Goal: Information Seeking & Learning: Learn about a topic

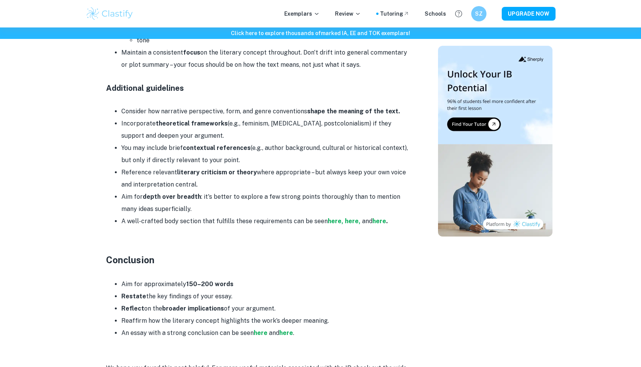
scroll to position [1070, 0]
click at [334, 218] on strong "here," at bounding box center [336, 221] width 16 height 7
click at [350, 218] on strong "here," at bounding box center [353, 221] width 16 height 7
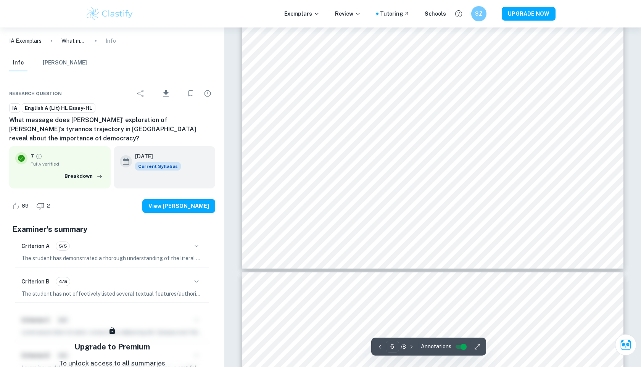
scroll to position [2859, 0]
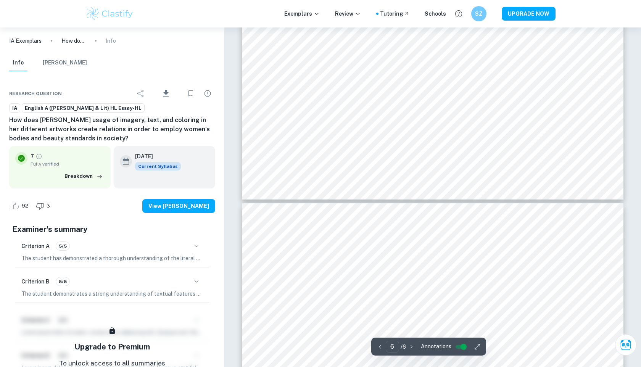
scroll to position [2778, 0]
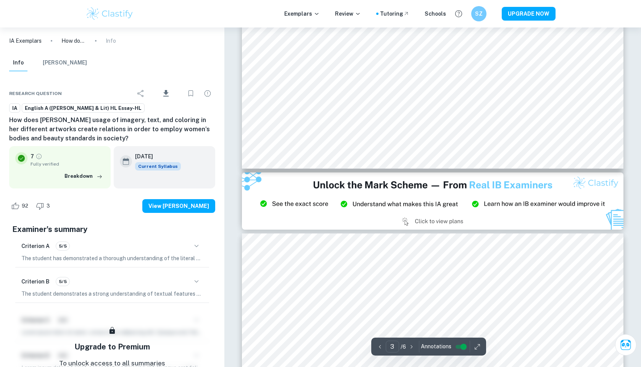
type input "2"
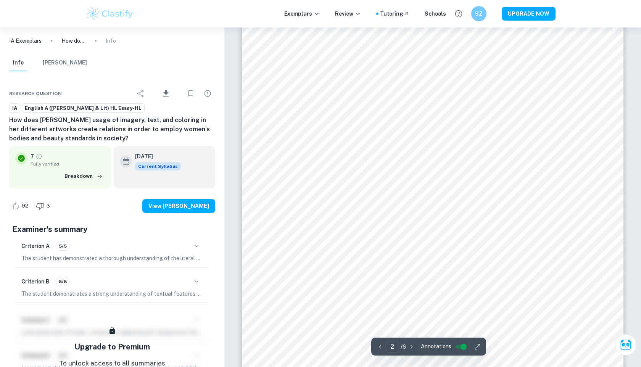
scroll to position [633, 0]
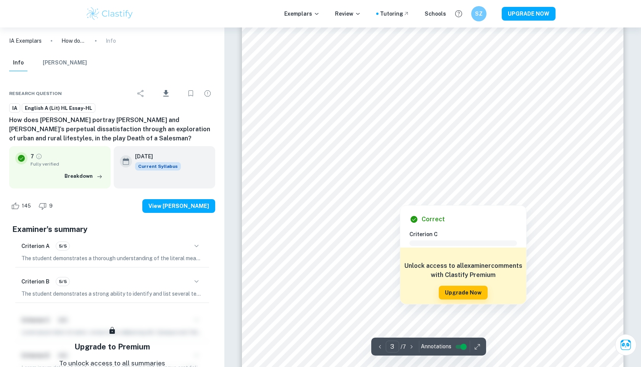
scroll to position [1210, 0]
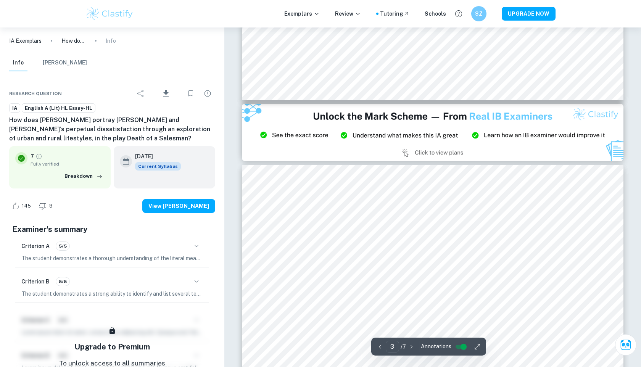
type input "2"
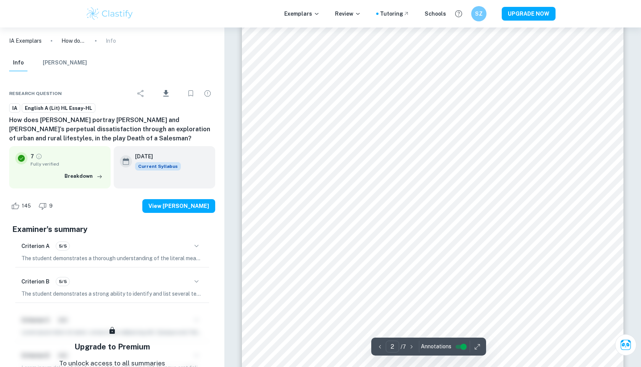
scroll to position [680, 0]
